Goal: Book appointment/travel/reservation

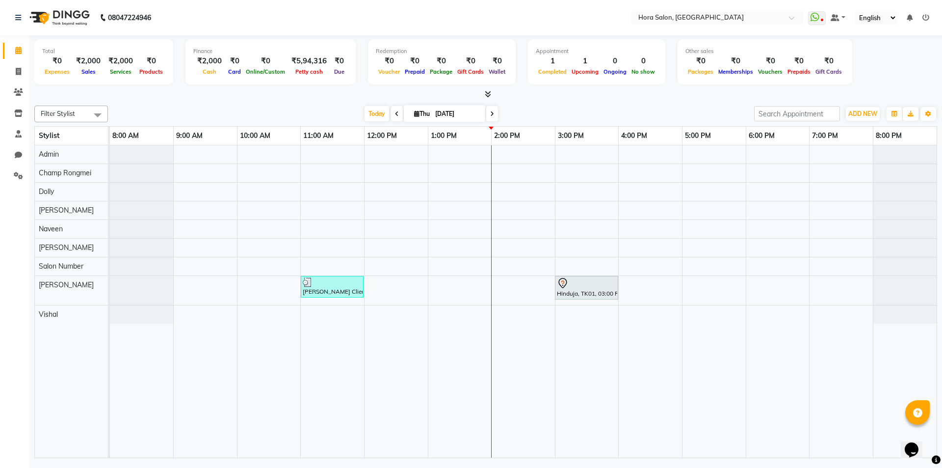
click at [495, 118] on span at bounding box center [492, 113] width 12 height 15
type input "[DATE]"
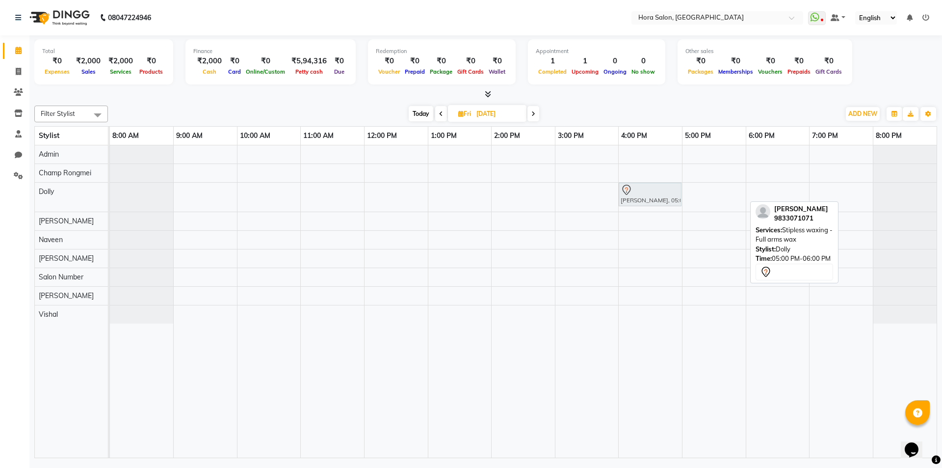
drag, startPoint x: 716, startPoint y: 188, endPoint x: 645, endPoint y: 190, distance: 71.2
click at [110, 190] on div "[PERSON_NAME], 05:00 PM-06:00 PM, Stipless waxing - Full arms wax [PERSON_NAME]…" at bounding box center [110, 197] width 0 height 29
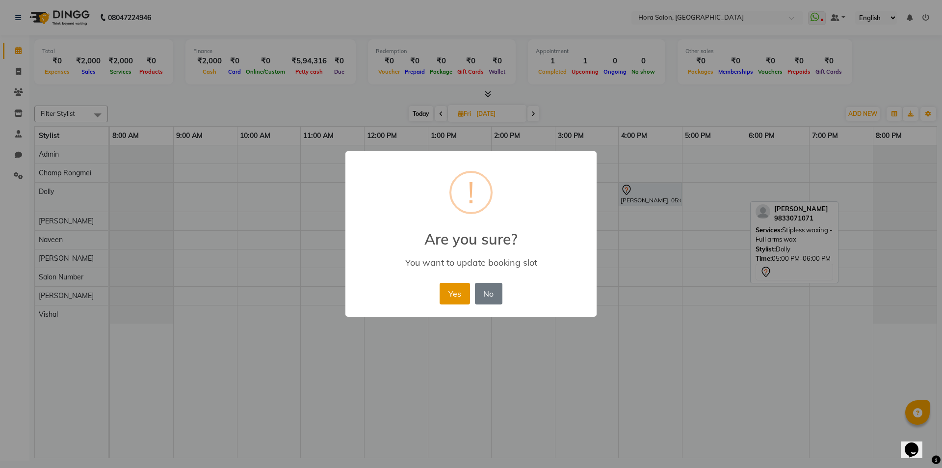
click at [452, 295] on button "Yes" at bounding box center [455, 294] width 30 height 22
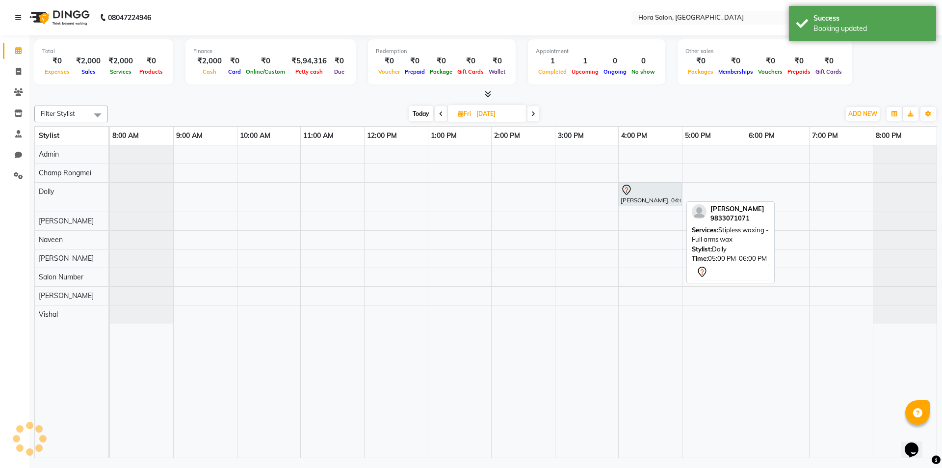
click at [631, 198] on div "[PERSON_NAME], 04:00 PM-05:00 PM, Stipless waxing - Full arms wax" at bounding box center [650, 194] width 61 height 21
click at [642, 188] on div at bounding box center [650, 190] width 59 height 12
select select "7"
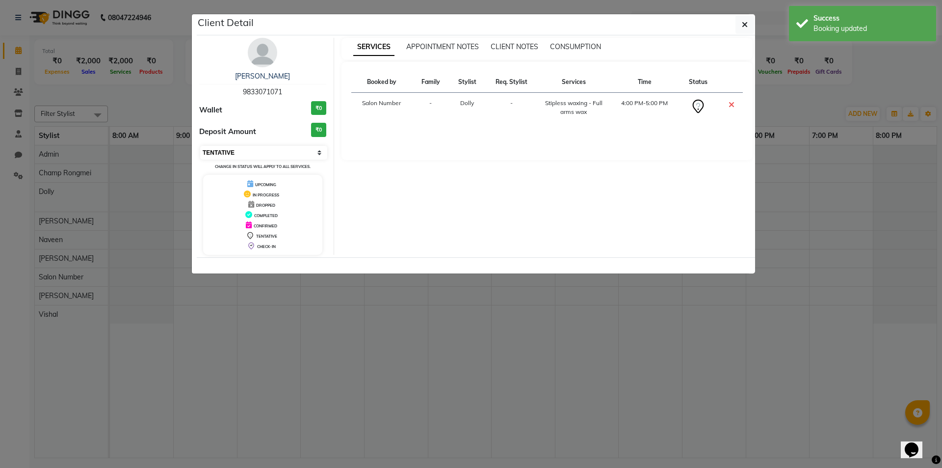
click at [255, 152] on select "Select CONFIRMED TENTATIVE" at bounding box center [263, 153] width 127 height 14
click at [743, 25] on icon "button" at bounding box center [745, 25] width 6 height 8
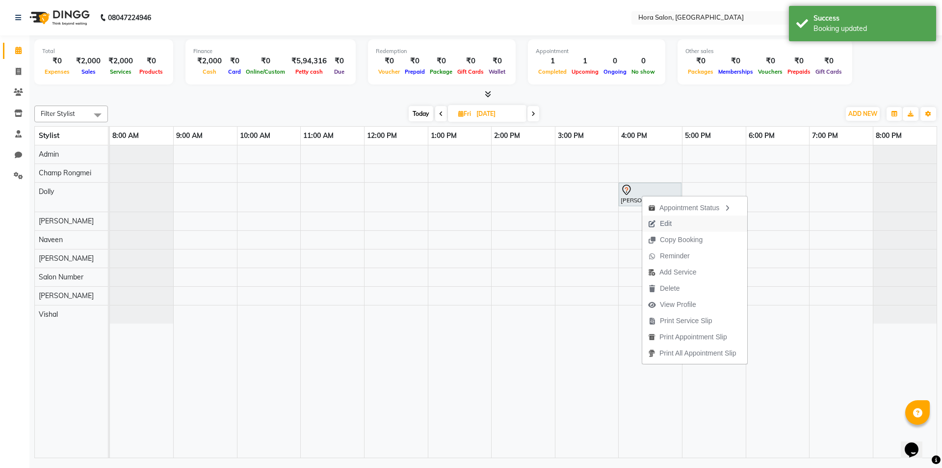
click at [683, 222] on button "Edit" at bounding box center [695, 223] width 105 height 16
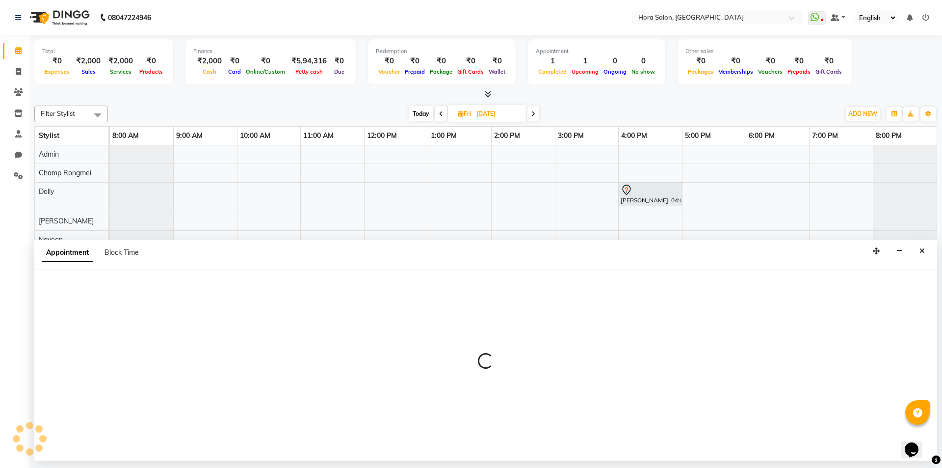
select select "tentative"
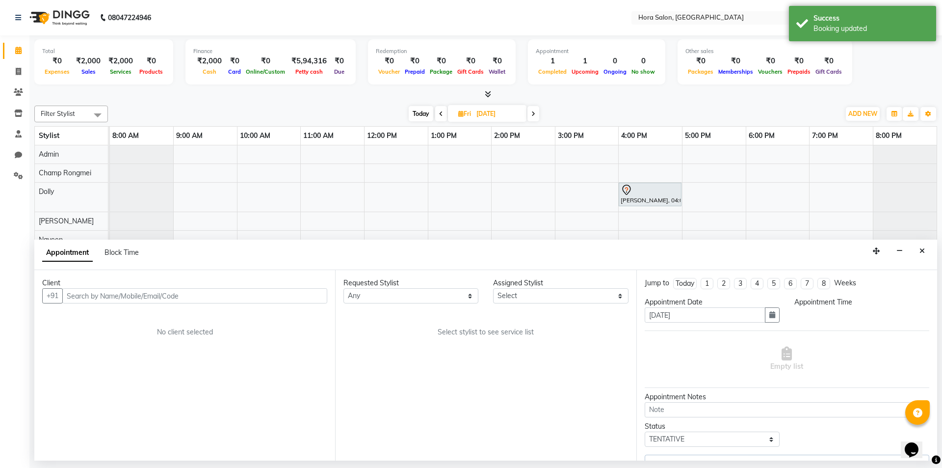
select select "77998"
select select "960"
select select "4095"
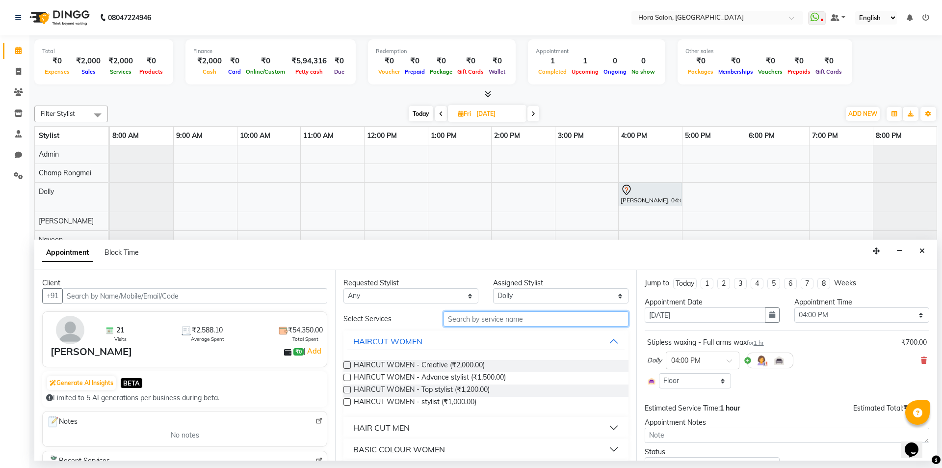
click at [494, 316] on input "text" at bounding box center [536, 318] width 185 height 15
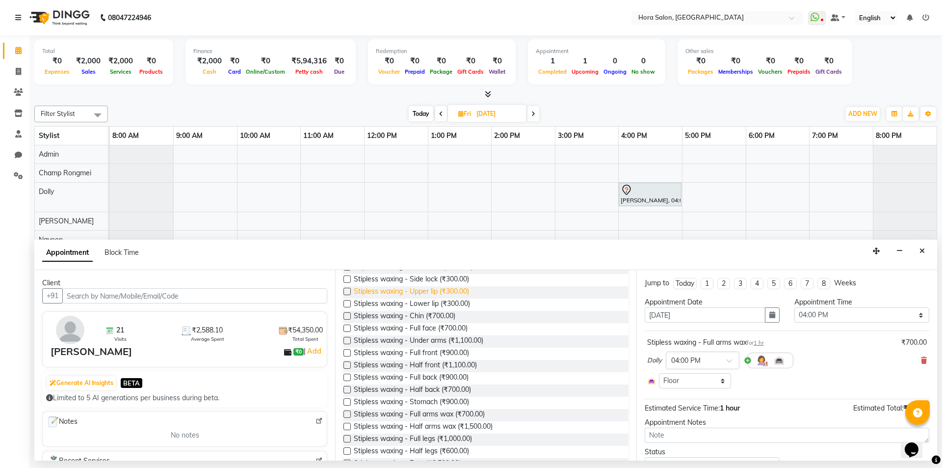
scroll to position [194, 0]
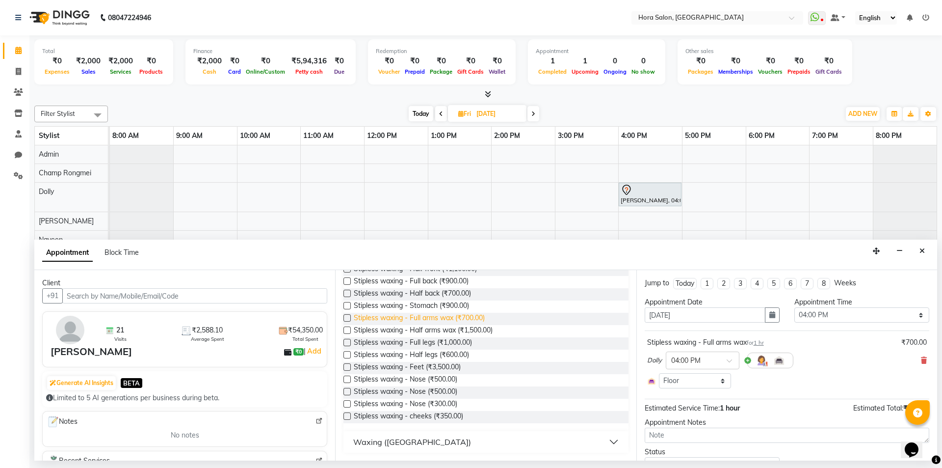
type input "wax"
click at [434, 316] on span "Stipless waxing - Full arms wax (₹700.00)" at bounding box center [419, 319] width 131 height 12
checkbox input "false"
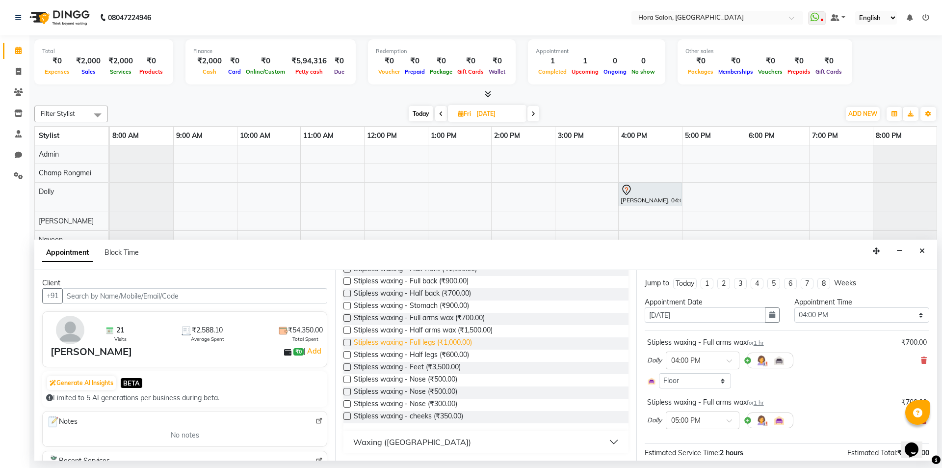
click at [428, 346] on span "Stipless waxing - Full legs (₹1,000.00)" at bounding box center [413, 343] width 118 height 12
checkbox input "false"
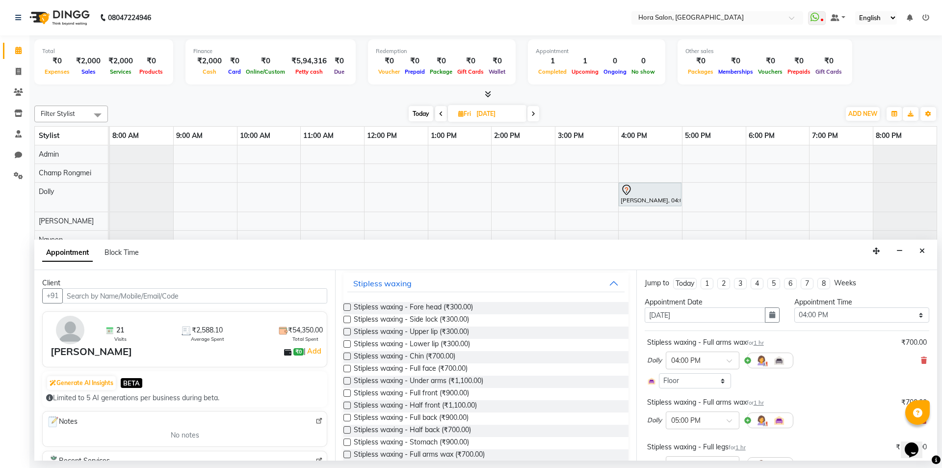
scroll to position [0, 0]
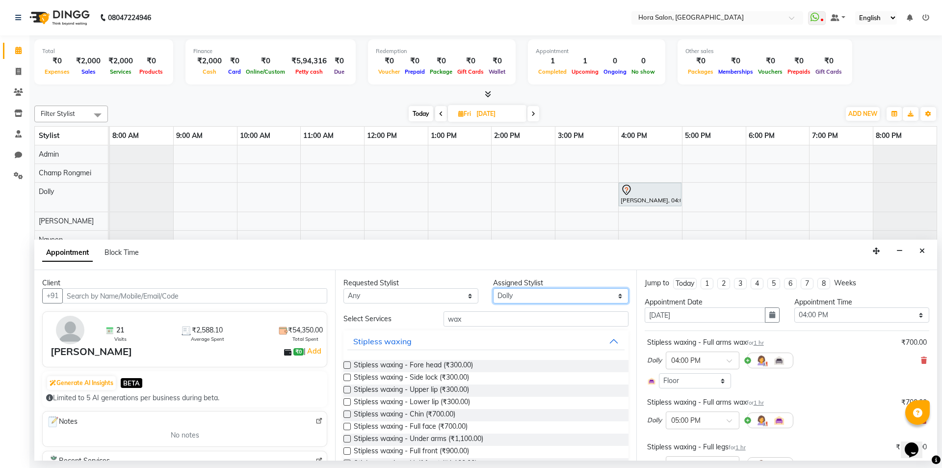
click at [511, 295] on select "Select Admin Champ Rongmei [PERSON_NAME] ‪ [PERSON_NAME] Salon Number [PERSON_N…" at bounding box center [560, 295] width 135 height 15
select select "76432"
click at [493, 288] on select "Select Admin Champ Rongmei [PERSON_NAME] ‪ [PERSON_NAME] Salon Number [PERSON_N…" at bounding box center [560, 295] width 135 height 15
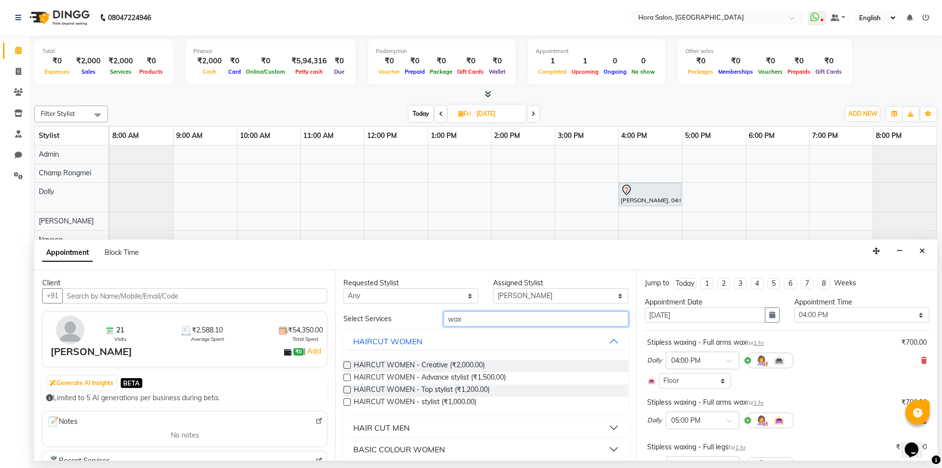
click at [486, 314] on input "wax" at bounding box center [536, 318] width 185 height 15
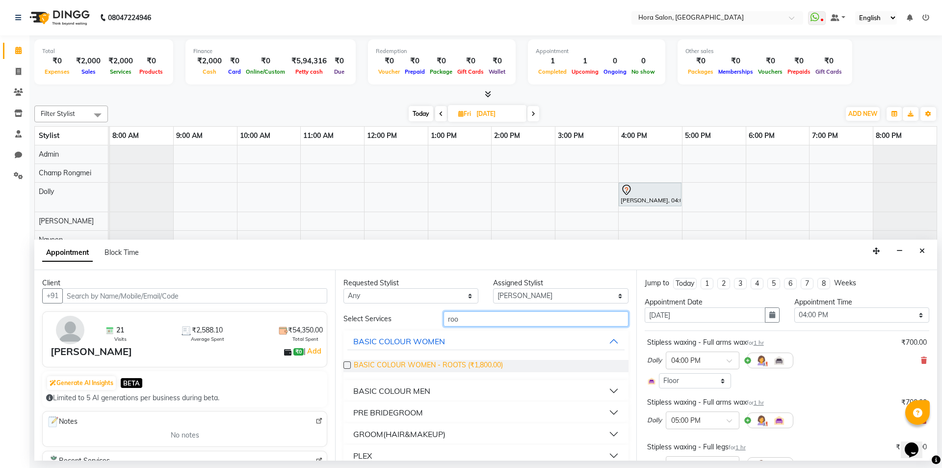
type input "roo"
click at [452, 364] on span "BASIC COLOUR WOMEN - ROOTS (₹1,800.00)" at bounding box center [428, 366] width 149 height 12
checkbox input "false"
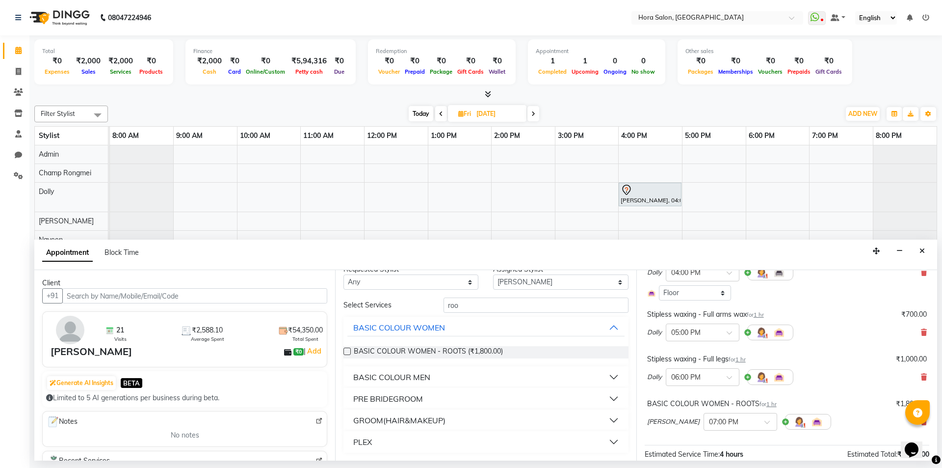
scroll to position [179, 0]
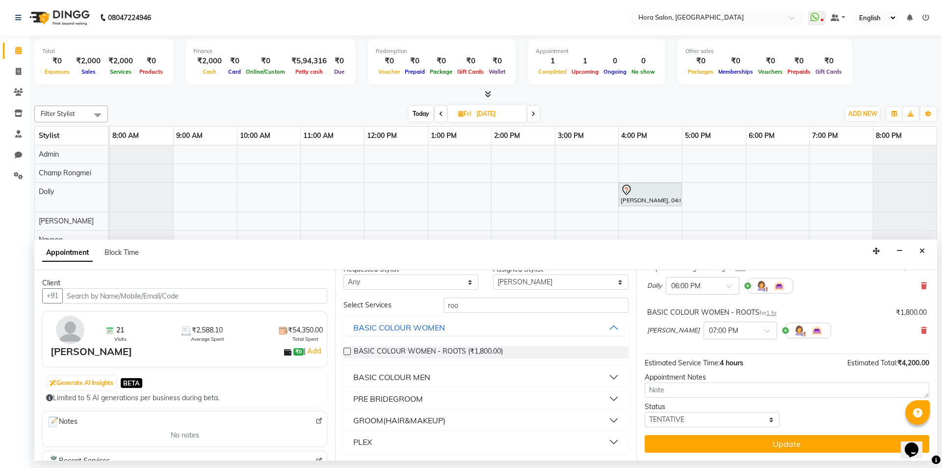
click at [745, 429] on div "Jump to [DATE] 1 2 3 4 5 6 7 8 Weeks Appointment Date [DATE] Appointment Time S…" at bounding box center [787, 365] width 301 height 190
click at [747, 419] on select "Select TENTATIVE CONFIRM UPCOMING" at bounding box center [712, 419] width 135 height 15
select select "confirm booking"
click at [645, 412] on select "Select TENTATIVE CONFIRM UPCOMING" at bounding box center [712, 419] width 135 height 15
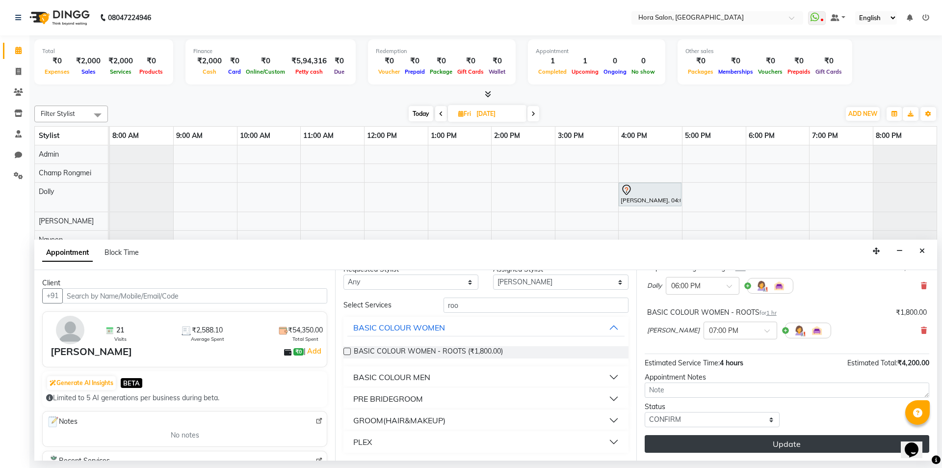
click at [751, 440] on button "Update" at bounding box center [787, 444] width 285 height 18
